Goal: Transaction & Acquisition: Purchase product/service

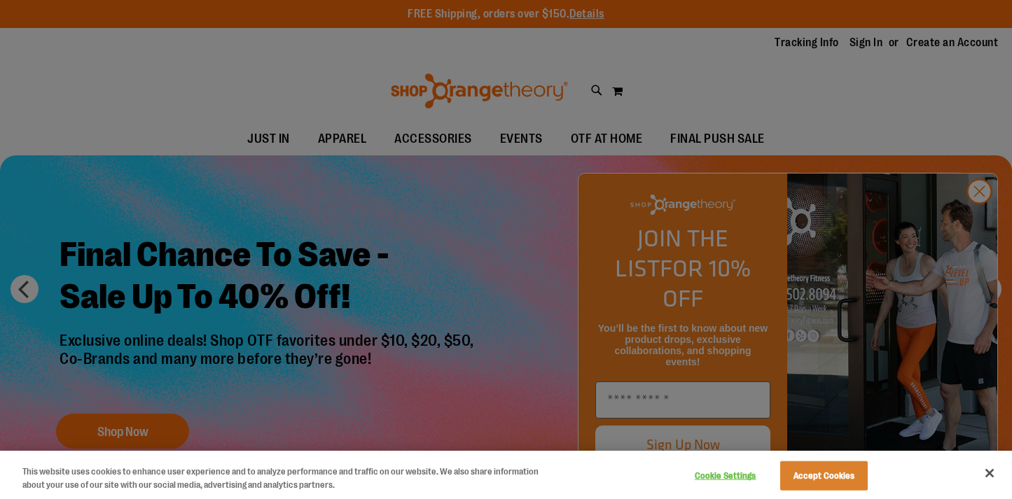
click at [992, 221] on div at bounding box center [506, 249] width 1012 height 499
click at [993, 467] on button "Close" at bounding box center [989, 473] width 31 height 31
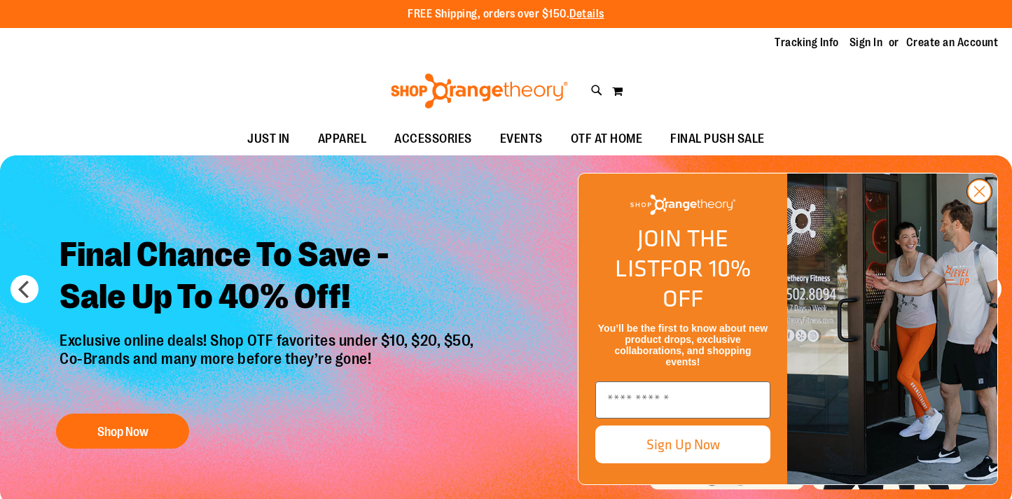
click at [982, 203] on circle "Close dialog" at bounding box center [979, 191] width 23 height 23
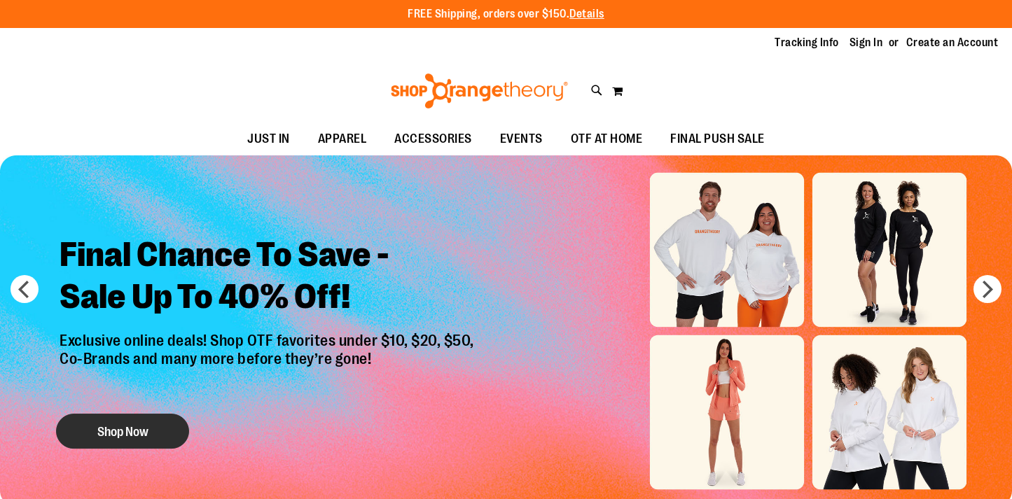
click at [108, 425] on button "Shop Now" at bounding box center [122, 432] width 133 height 35
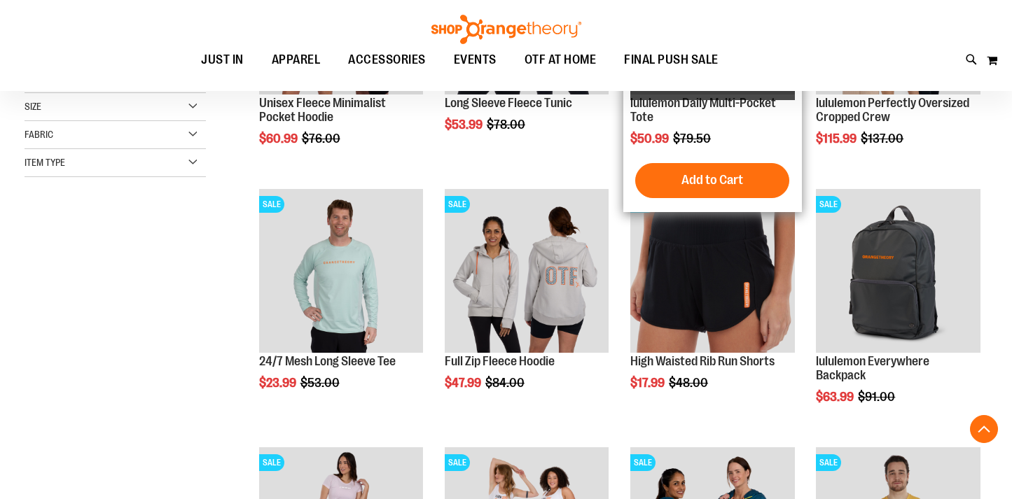
scroll to position [434, 0]
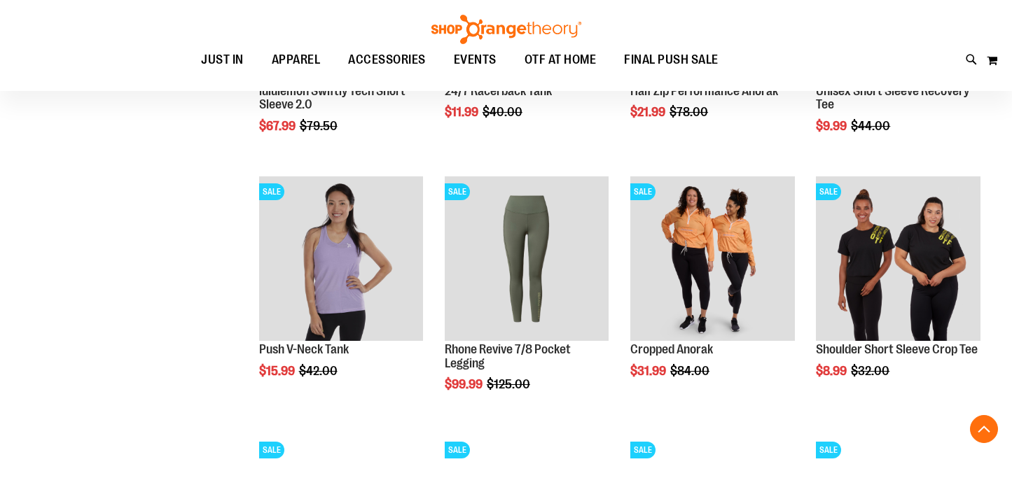
scroll to position [895, 0]
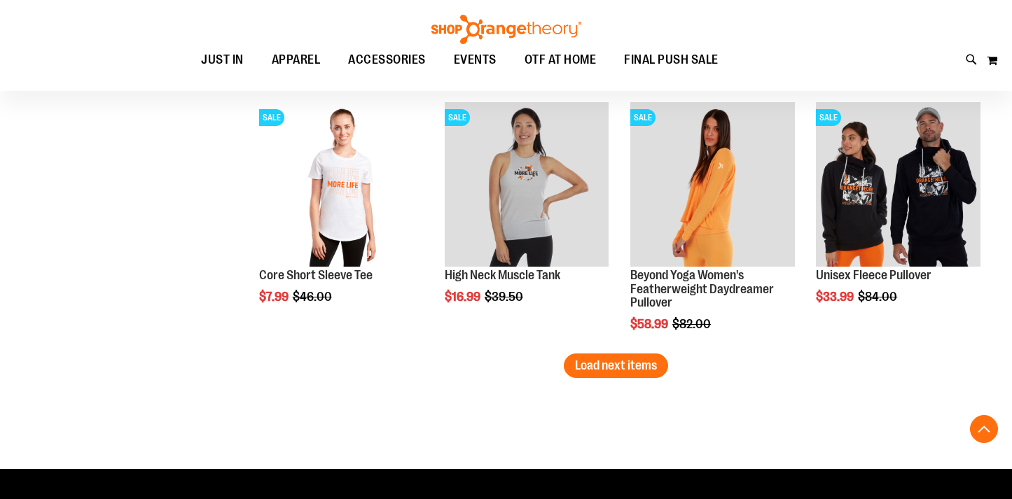
scroll to position [2254, 0]
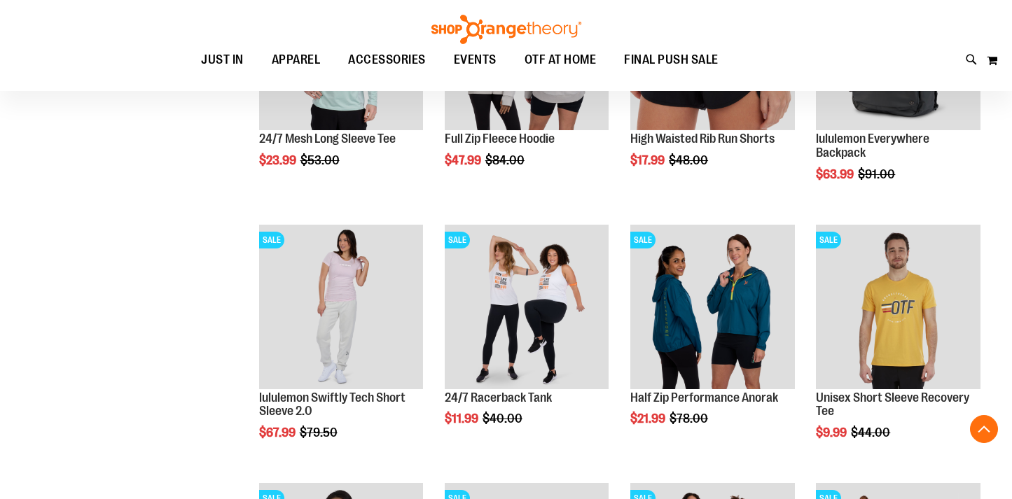
scroll to position [281, 0]
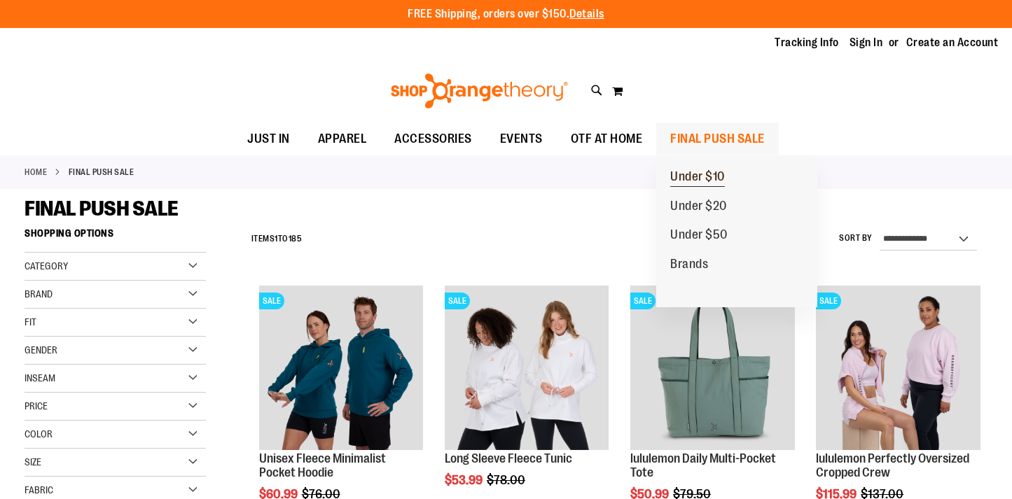
click at [696, 179] on span "Under $10" at bounding box center [697, 179] width 55 height 18
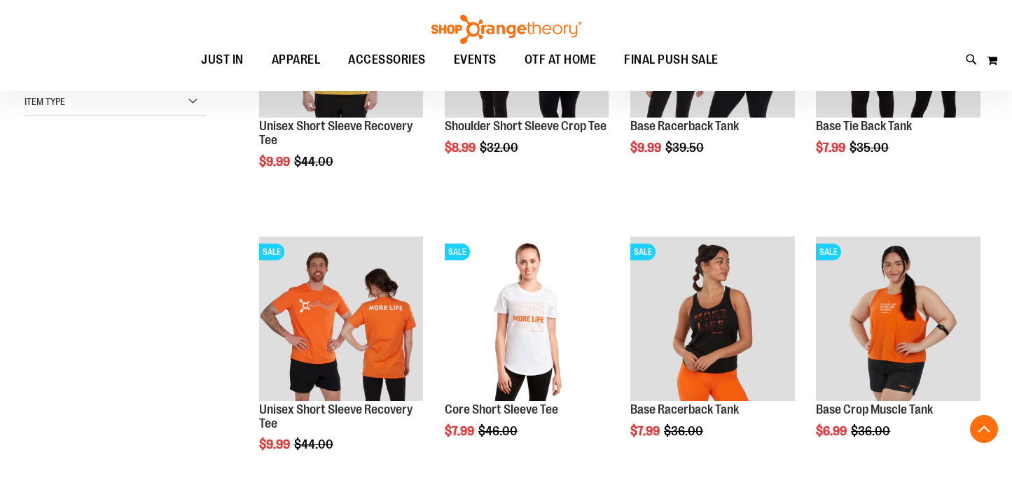
scroll to position [342, 0]
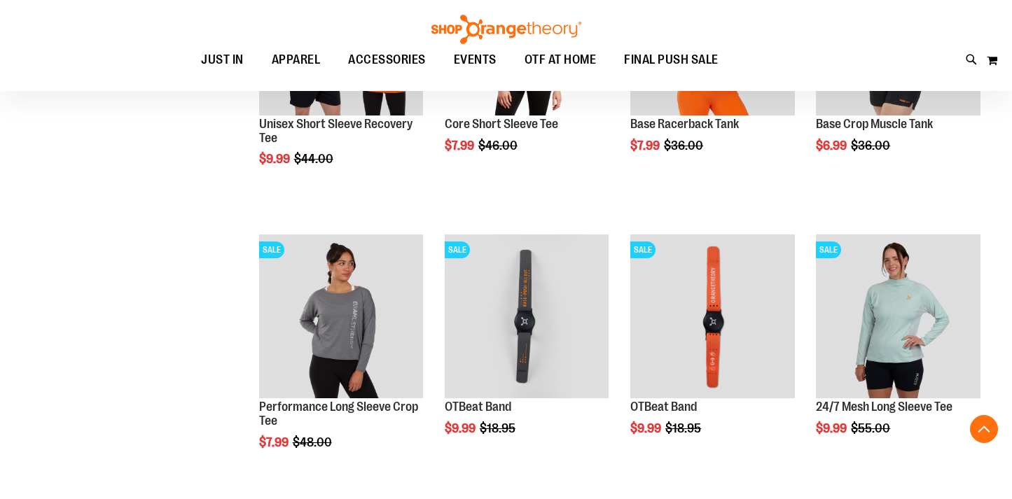
scroll to position [627, 0]
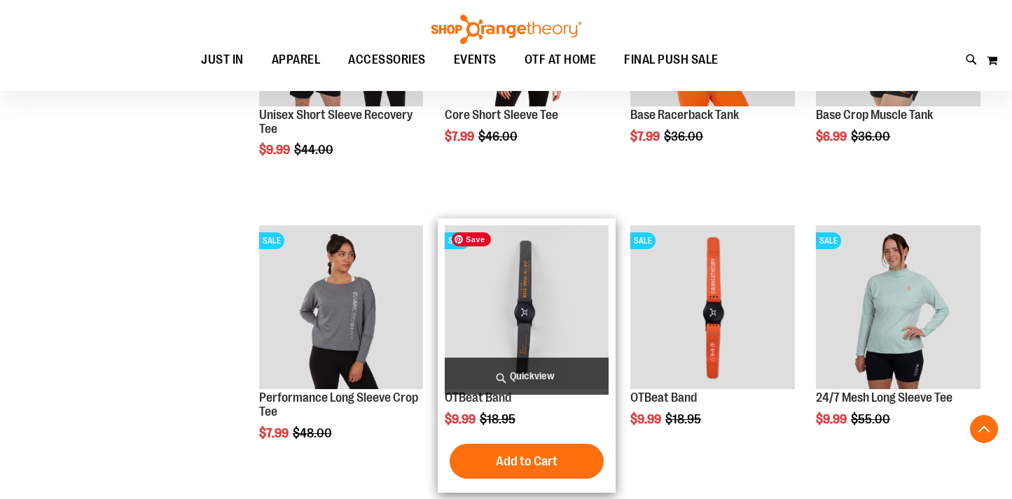
click at [530, 258] on img "product" at bounding box center [527, 308] width 165 height 165
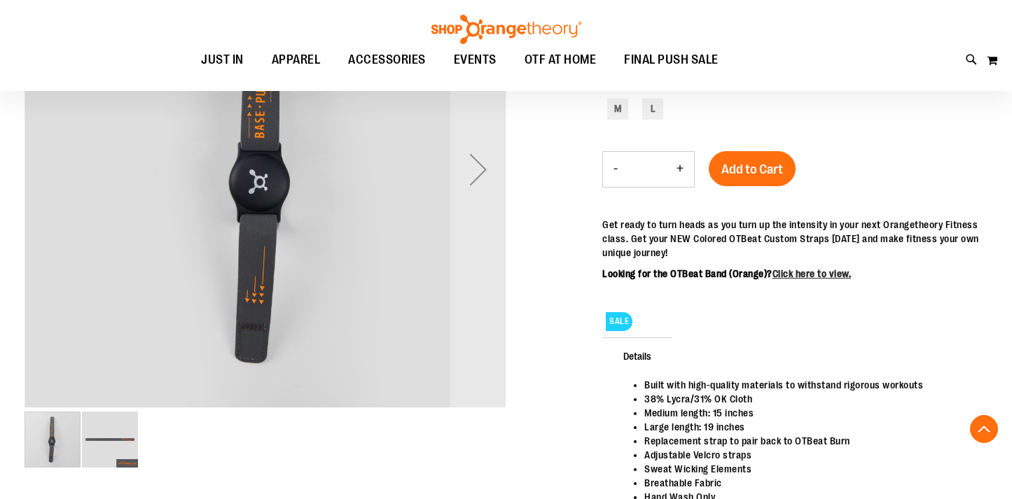
scroll to position [293, 0]
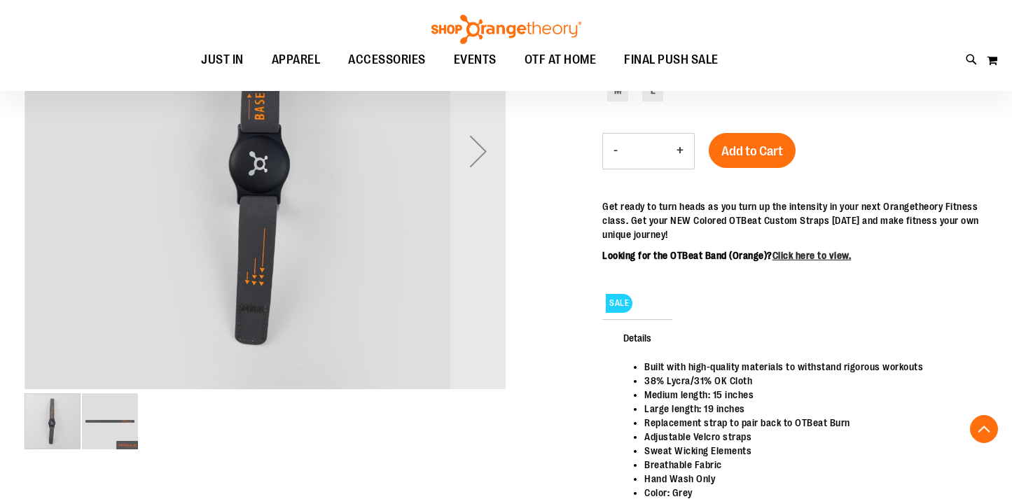
click at [117, 428] on img "image 2 of 2" at bounding box center [110, 422] width 56 height 56
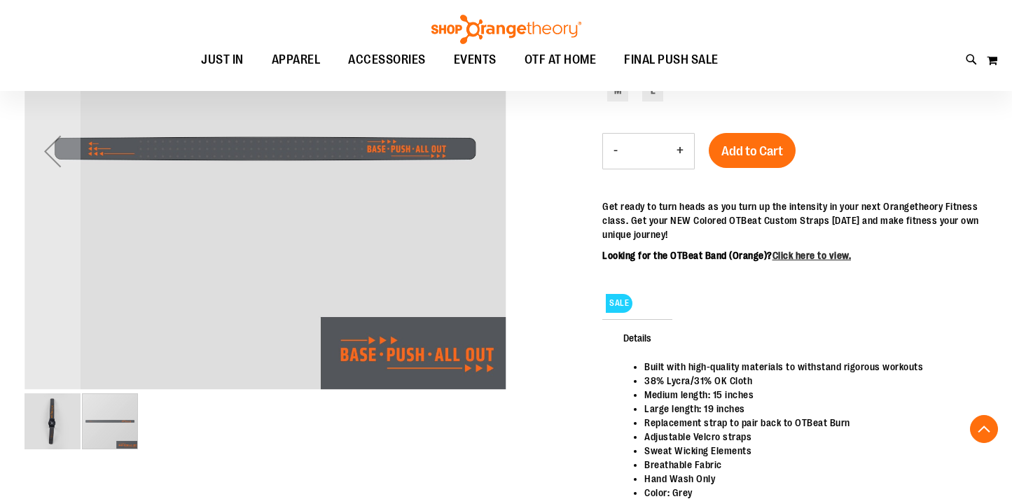
click at [72, 425] on img "image 1 of 2" at bounding box center [53, 422] width 56 height 56
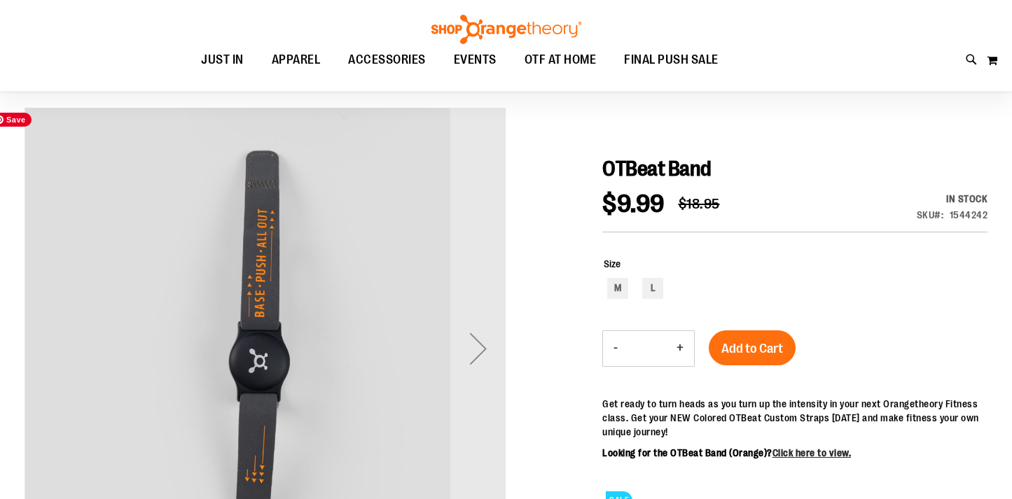
scroll to position [0, 0]
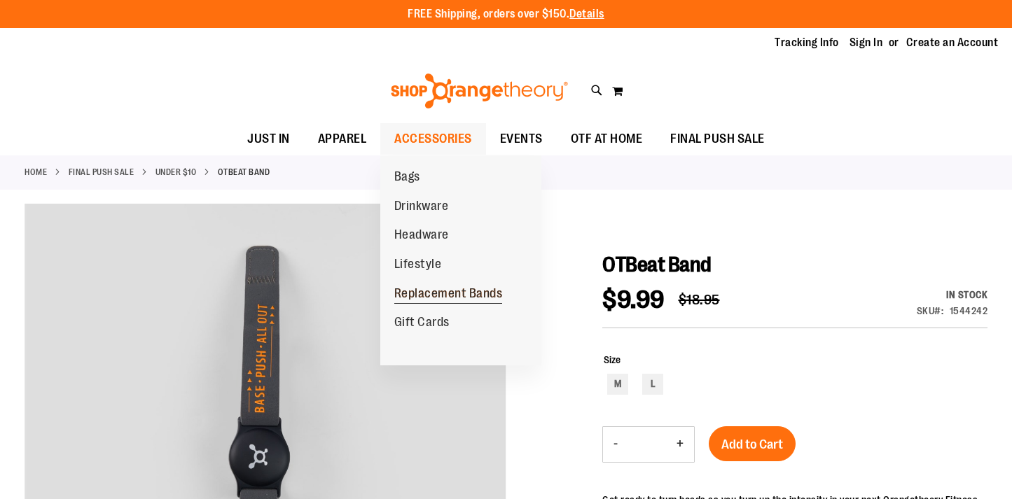
click at [446, 294] on span "Replacement Bands" at bounding box center [448, 296] width 109 height 18
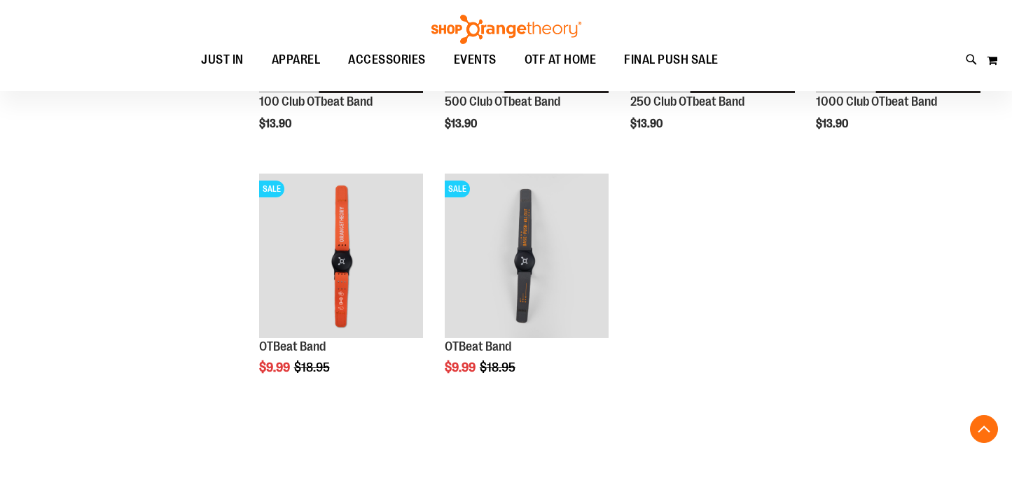
scroll to position [323, 0]
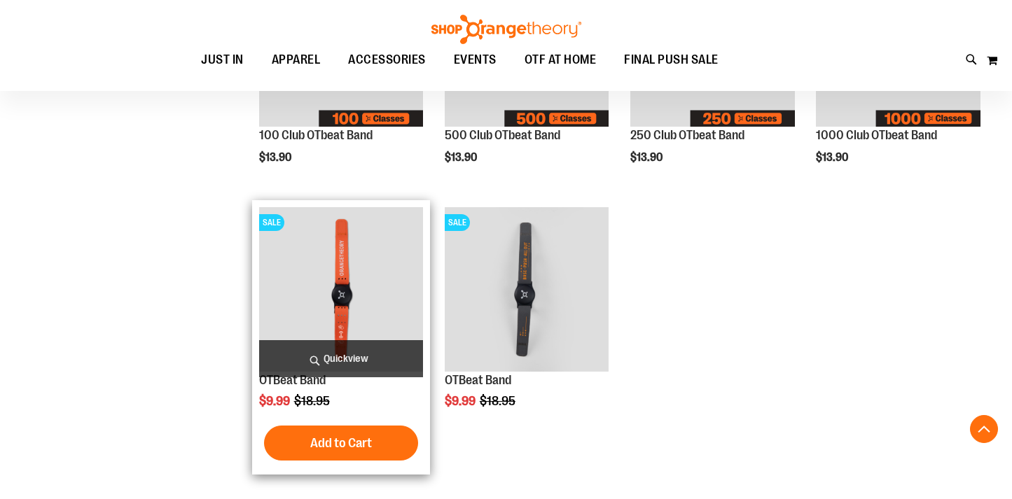
click at [339, 359] on span "Quickview" at bounding box center [341, 358] width 165 height 37
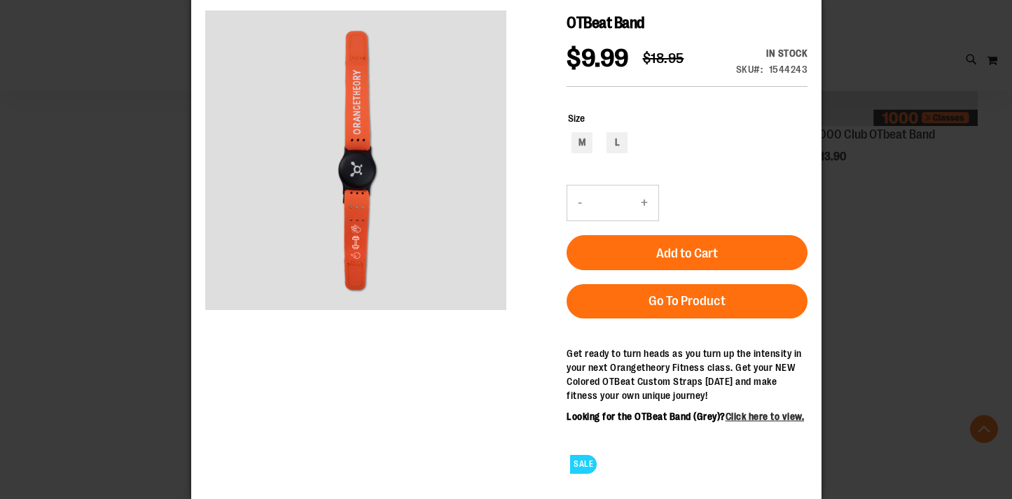
scroll to position [0, 0]
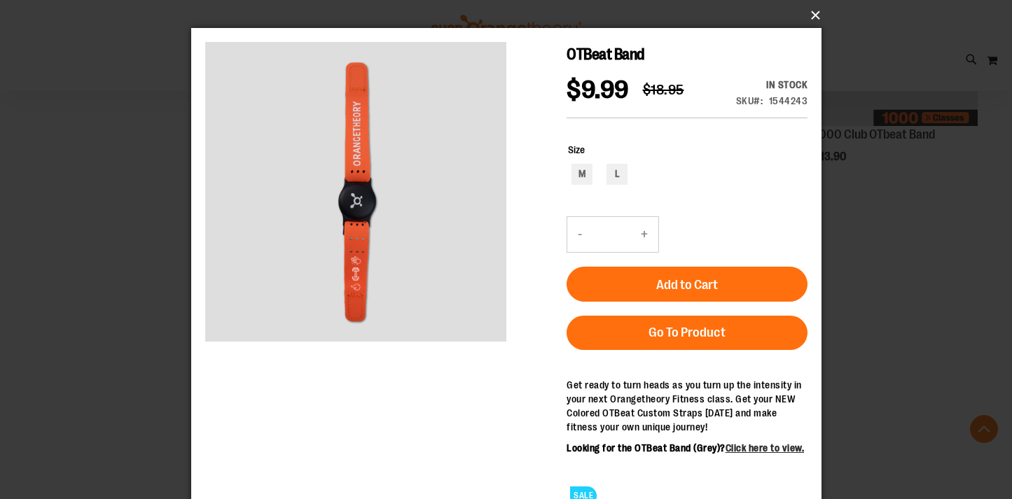
click at [812, 15] on button "×" at bounding box center [510, 15] width 630 height 31
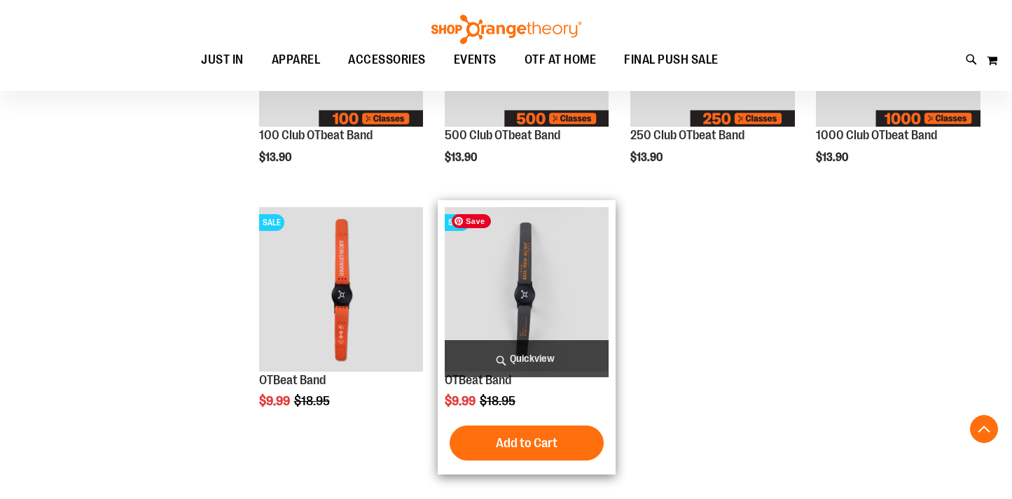
click at [466, 292] on img "product" at bounding box center [527, 289] width 165 height 165
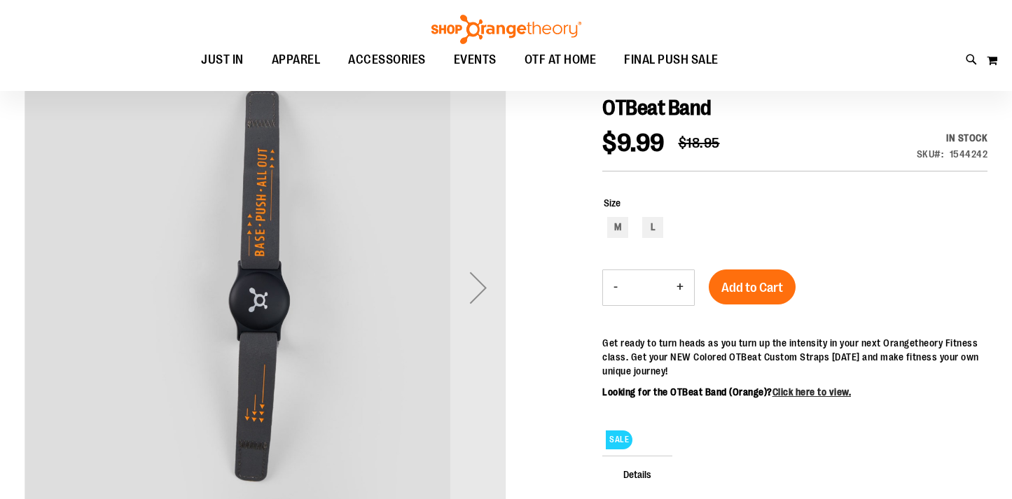
scroll to position [163, 0]
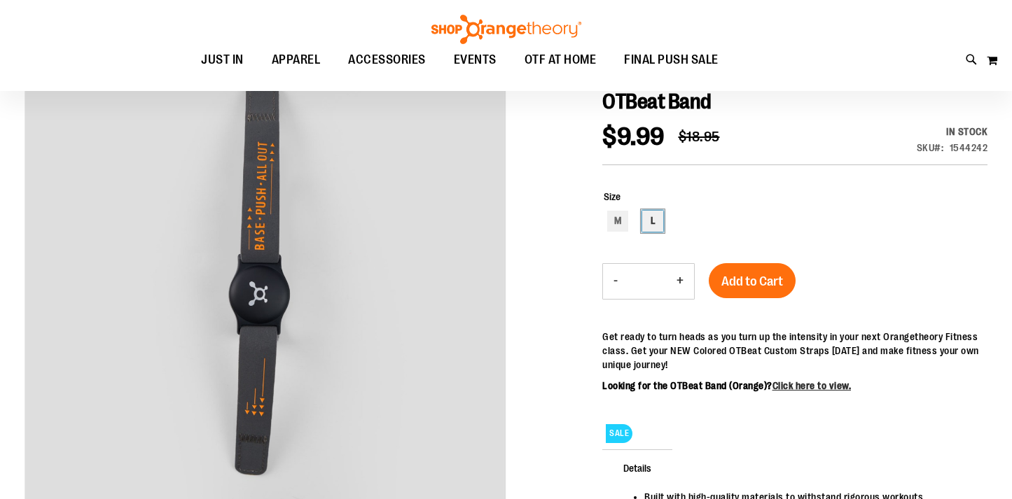
click at [655, 222] on div "L" at bounding box center [652, 221] width 21 height 21
click at [628, 226] on div "M" at bounding box center [617, 221] width 21 height 21
click at [655, 223] on div "L" at bounding box center [652, 221] width 21 height 21
type input "***"
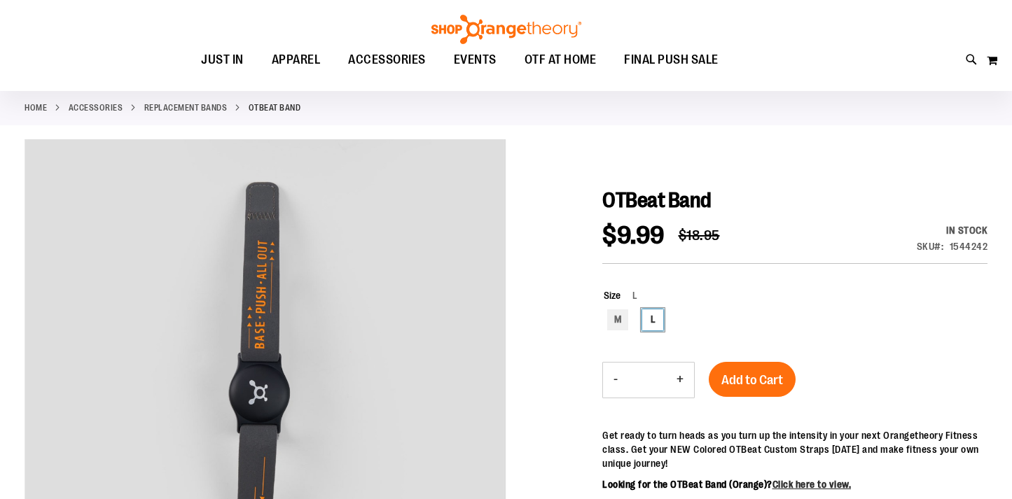
scroll to position [109, 0]
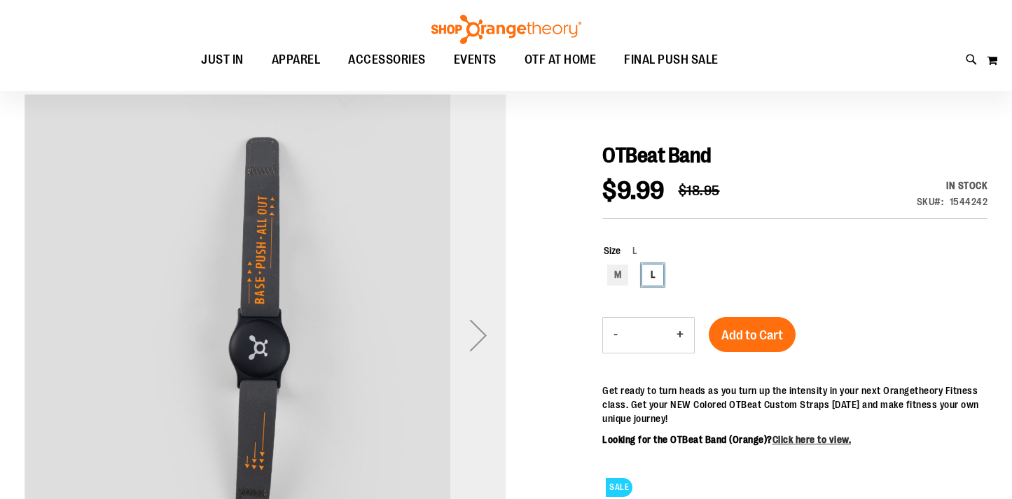
click at [494, 339] on div "Next" at bounding box center [478, 336] width 56 height 56
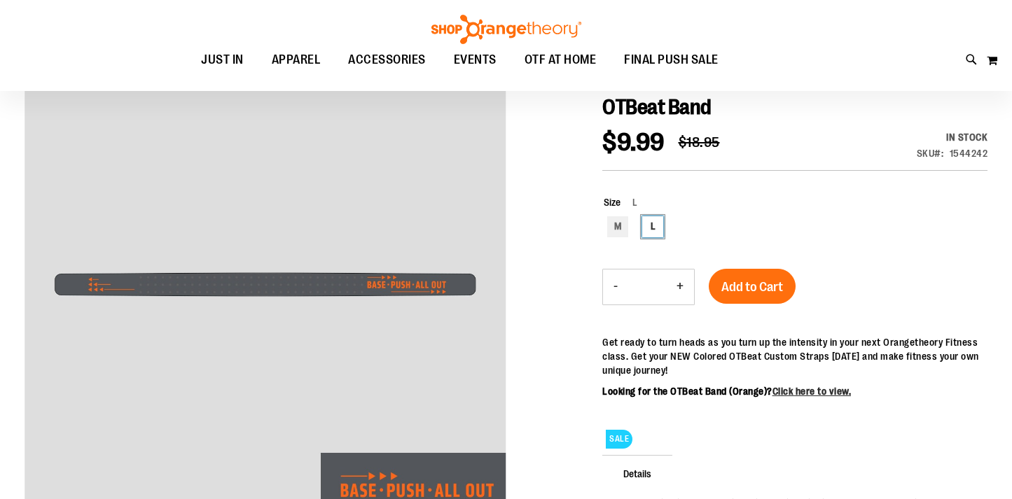
scroll to position [29, 0]
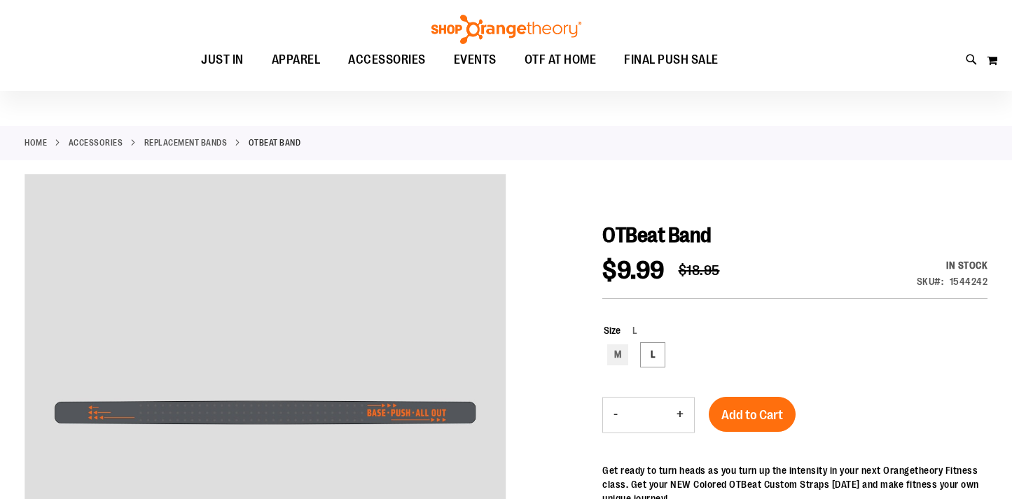
click at [174, 142] on link "Replacement Bands" at bounding box center [185, 143] width 83 height 13
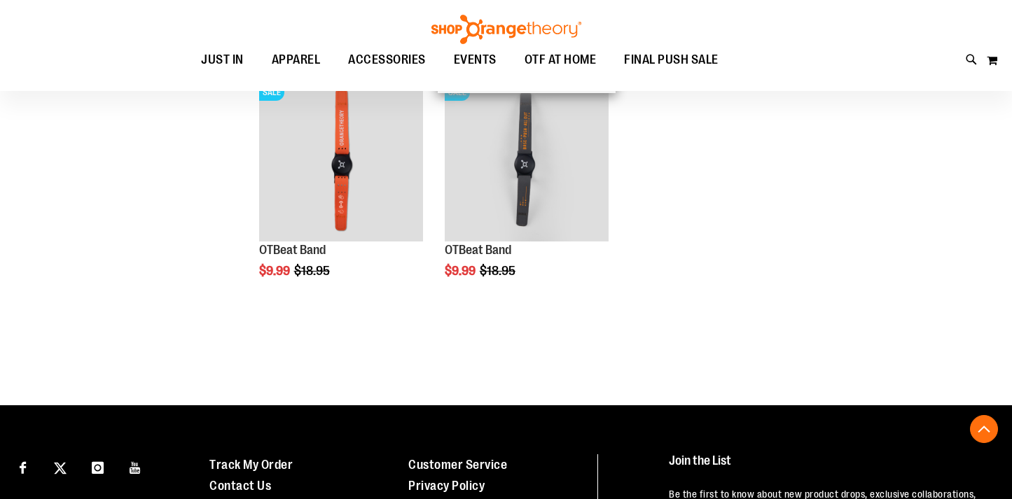
scroll to position [481, 0]
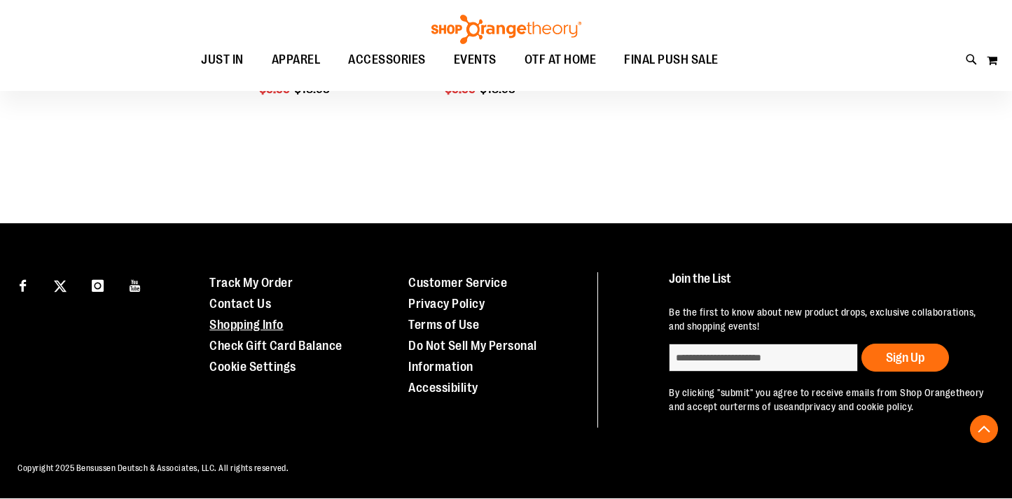
click at [263, 326] on link "Shopping Info" at bounding box center [246, 325] width 74 height 14
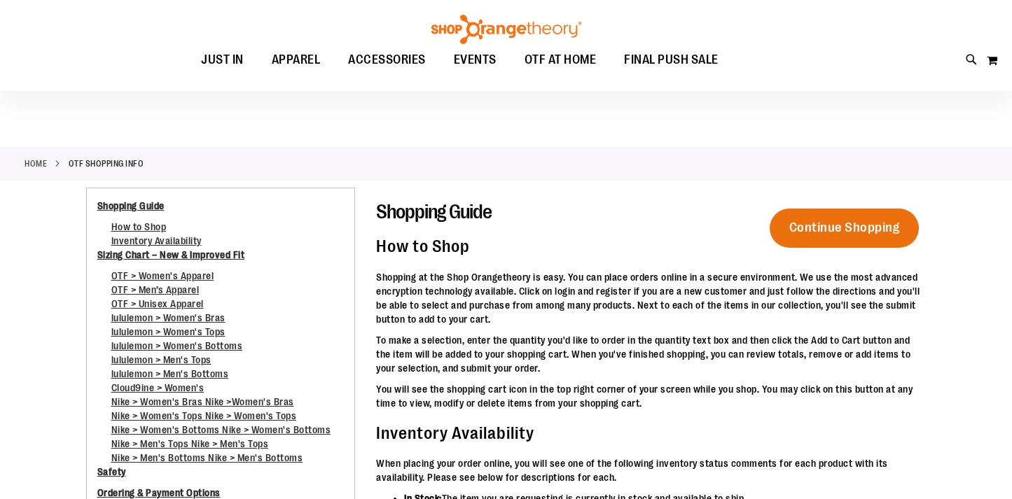
scroll to position [19, 0]
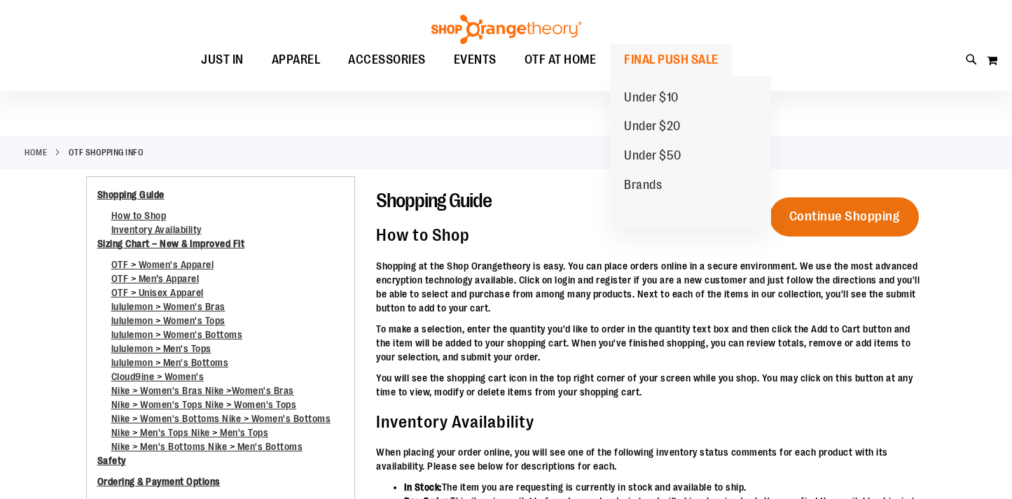
click at [673, 57] on span "FINAL PUSH SALE" at bounding box center [671, 60] width 95 height 32
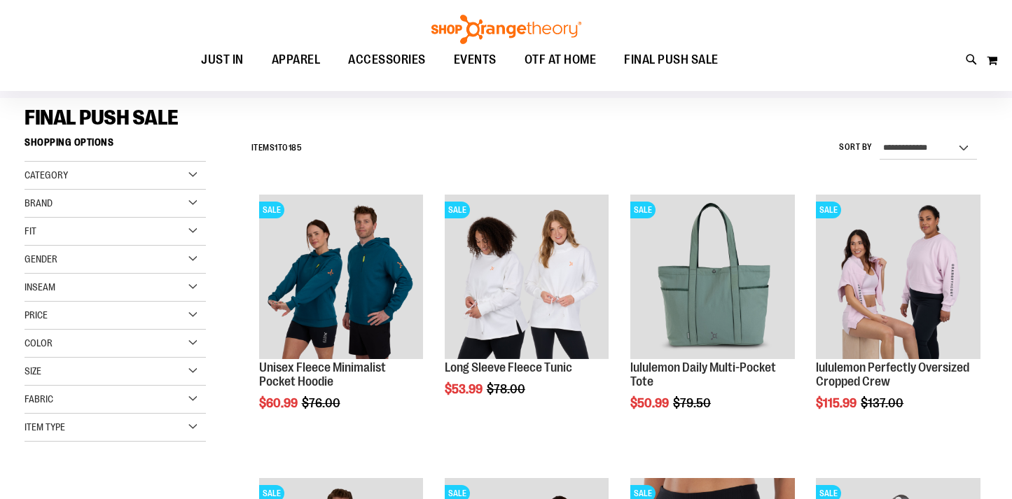
scroll to position [95, 0]
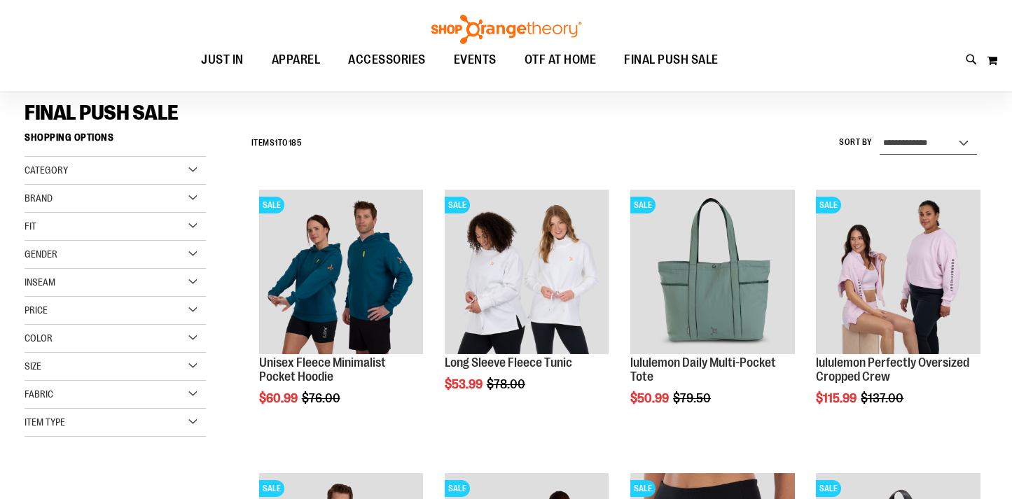
click at [938, 139] on select "**********" at bounding box center [928, 143] width 97 height 22
select select "*********"
click at [880, 132] on select "**********" at bounding box center [928, 143] width 97 height 22
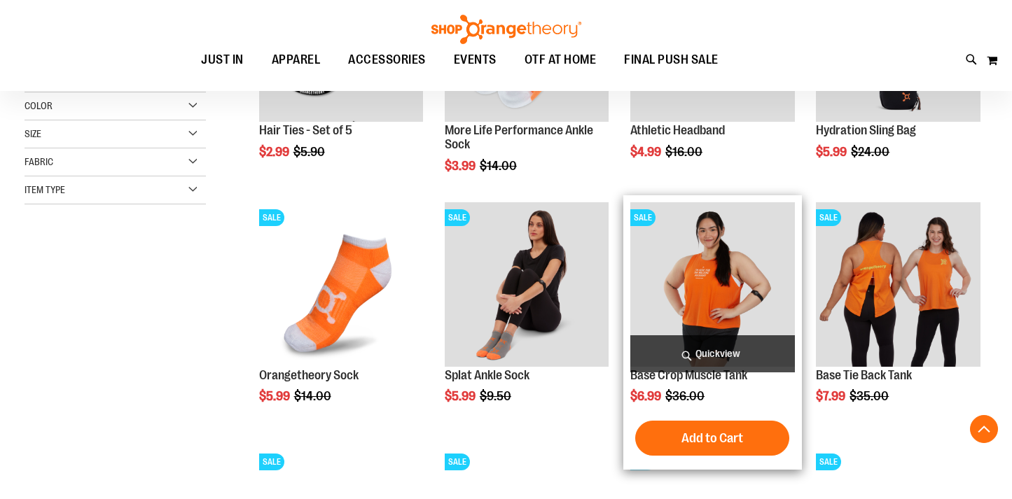
scroll to position [354, 0]
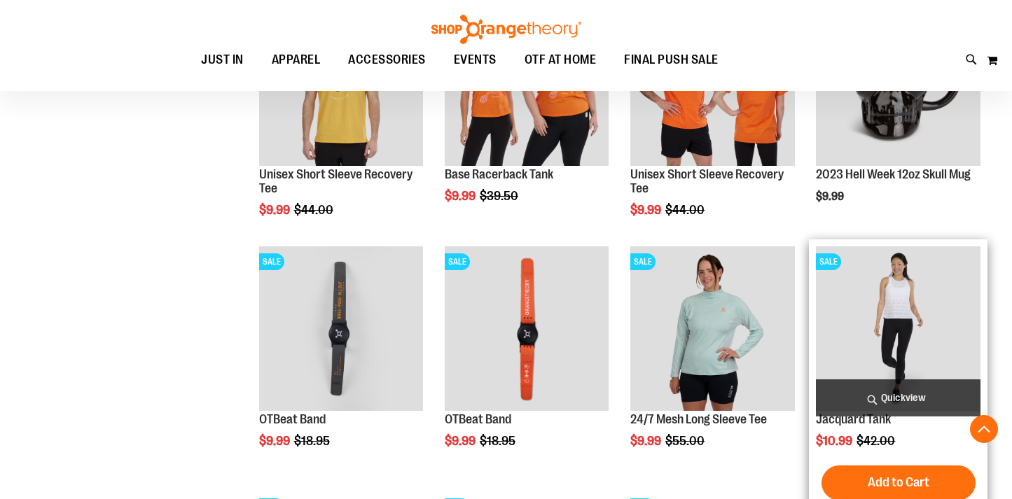
scroll to position [1019, 0]
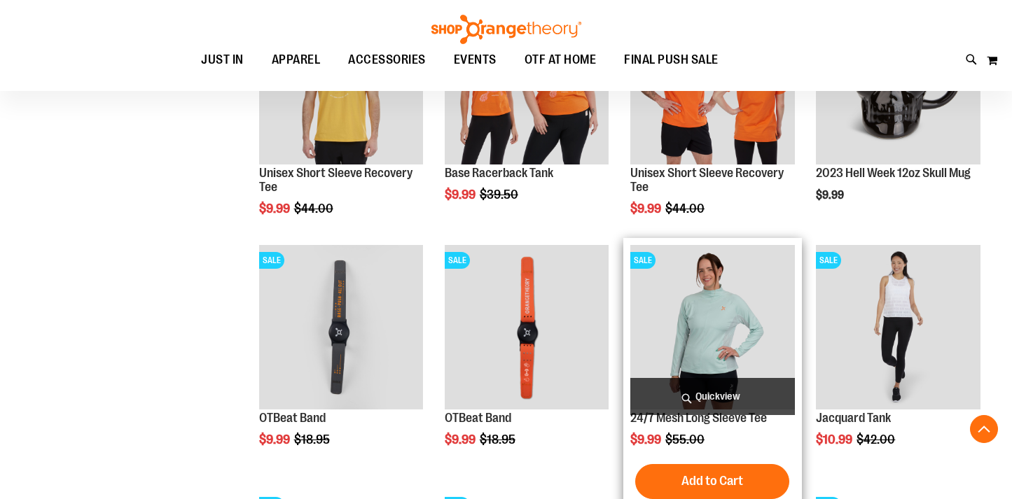
click at [727, 391] on span "Quickview" at bounding box center [712, 396] width 165 height 37
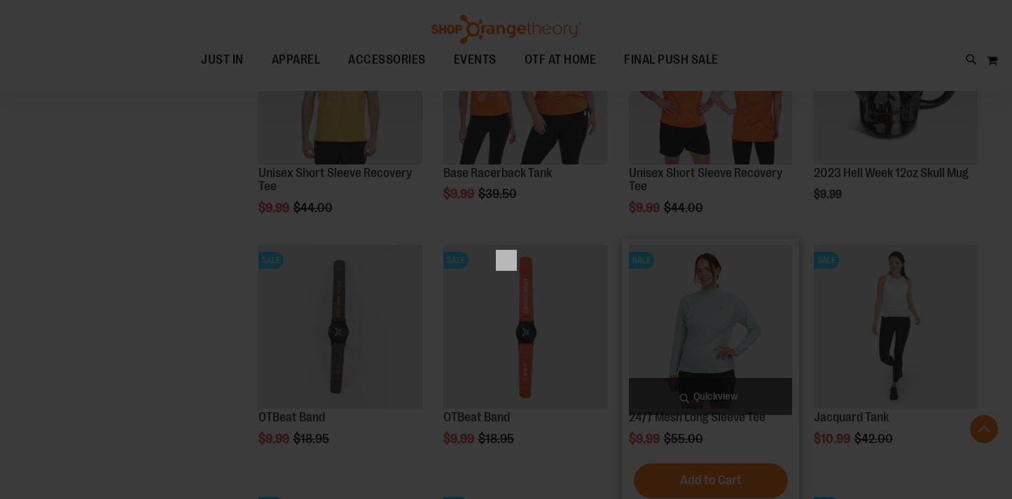
scroll to position [0, 0]
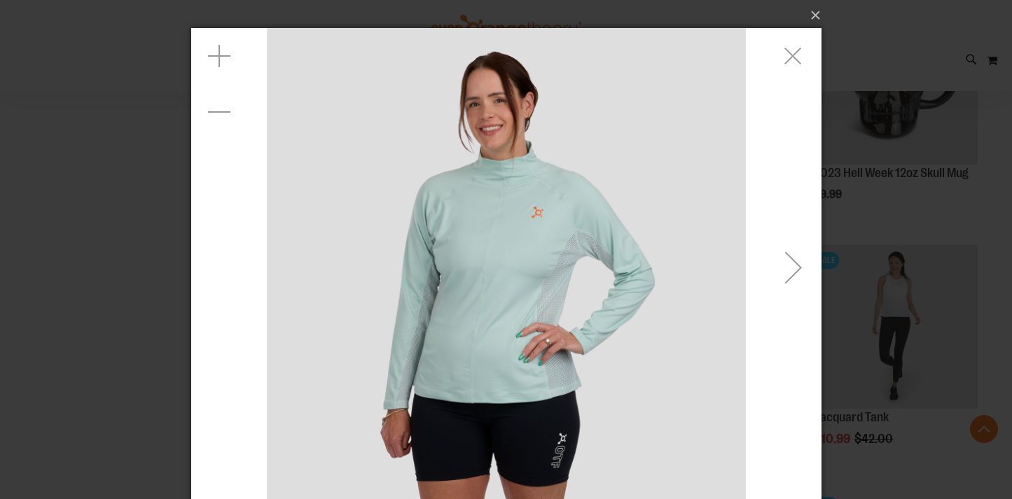
click at [813, 282] on div "Next" at bounding box center [793, 268] width 56 height 56
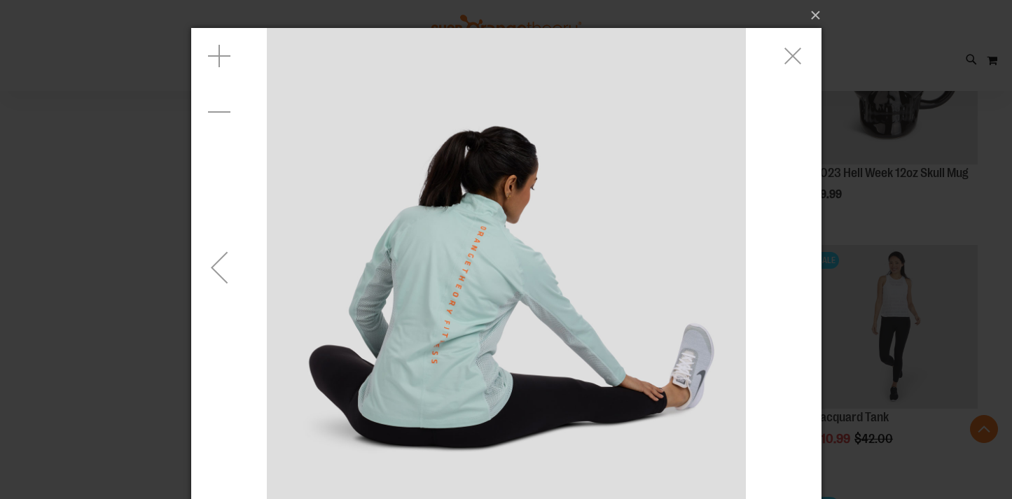
click at [813, 282] on div "carousel" at bounding box center [506, 267] width 630 height 479
click at [210, 270] on div "Previous" at bounding box center [219, 268] width 56 height 56
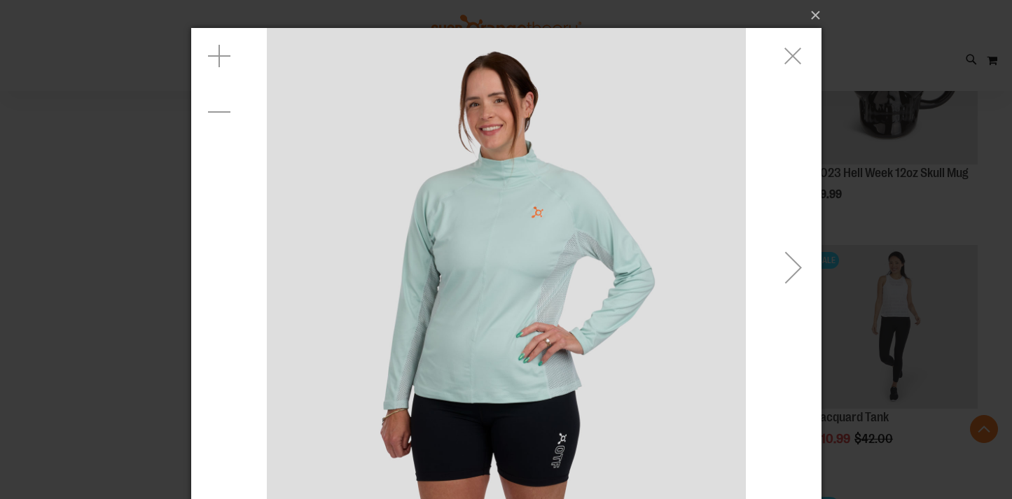
click at [210, 270] on div "carousel" at bounding box center [506, 267] width 630 height 479
click at [815, 11] on button "×" at bounding box center [510, 15] width 630 height 31
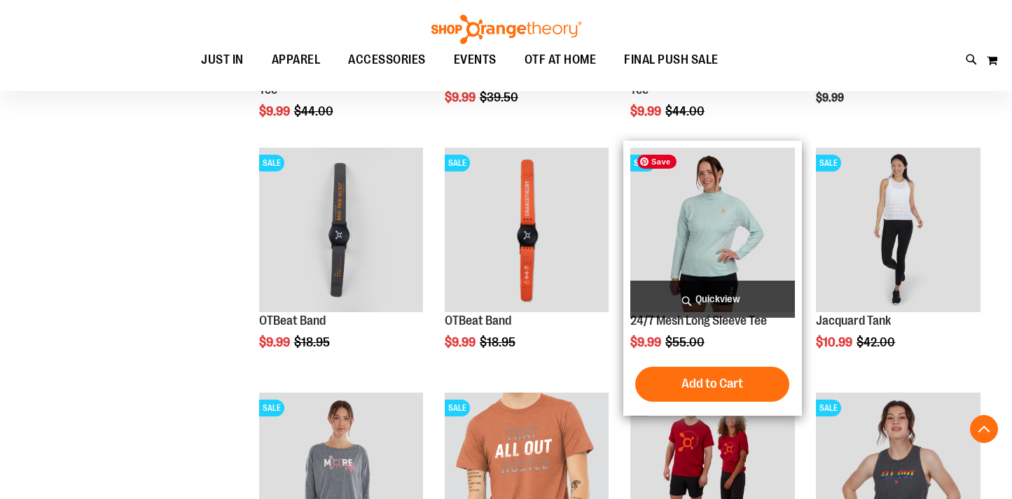
scroll to position [1154, 0]
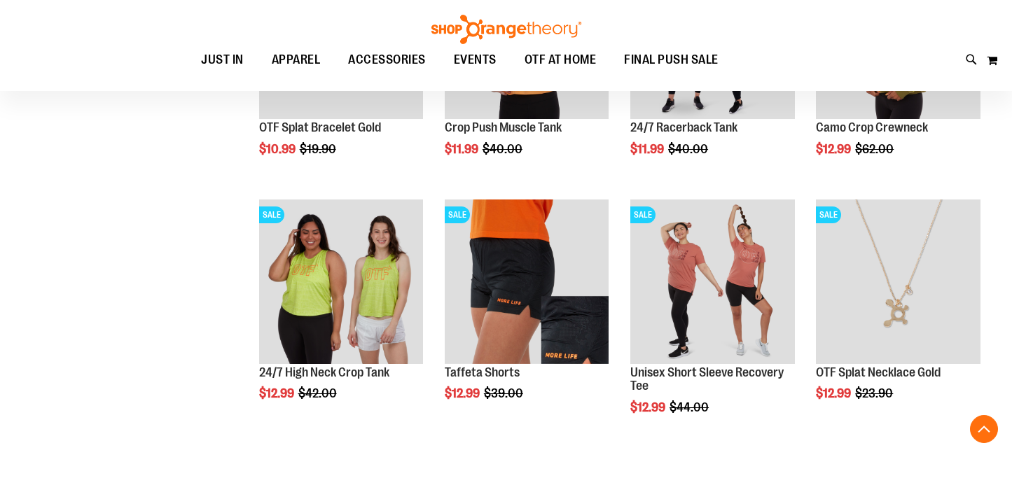
scroll to position [2050, 0]
